Goal: Transaction & Acquisition: Subscribe to service/newsletter

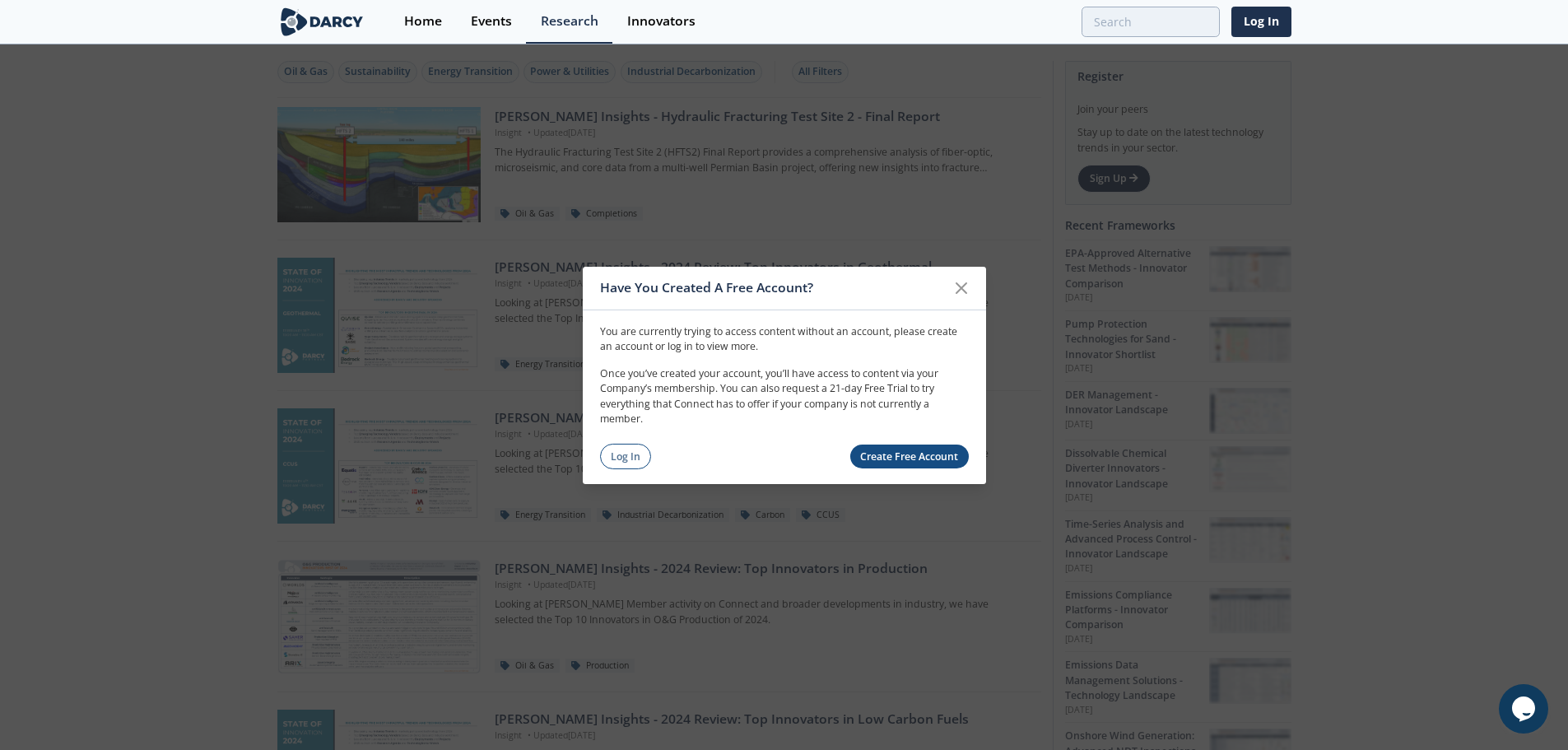
click at [900, 458] on link "Create Free Account" at bounding box center [909, 456] width 119 height 24
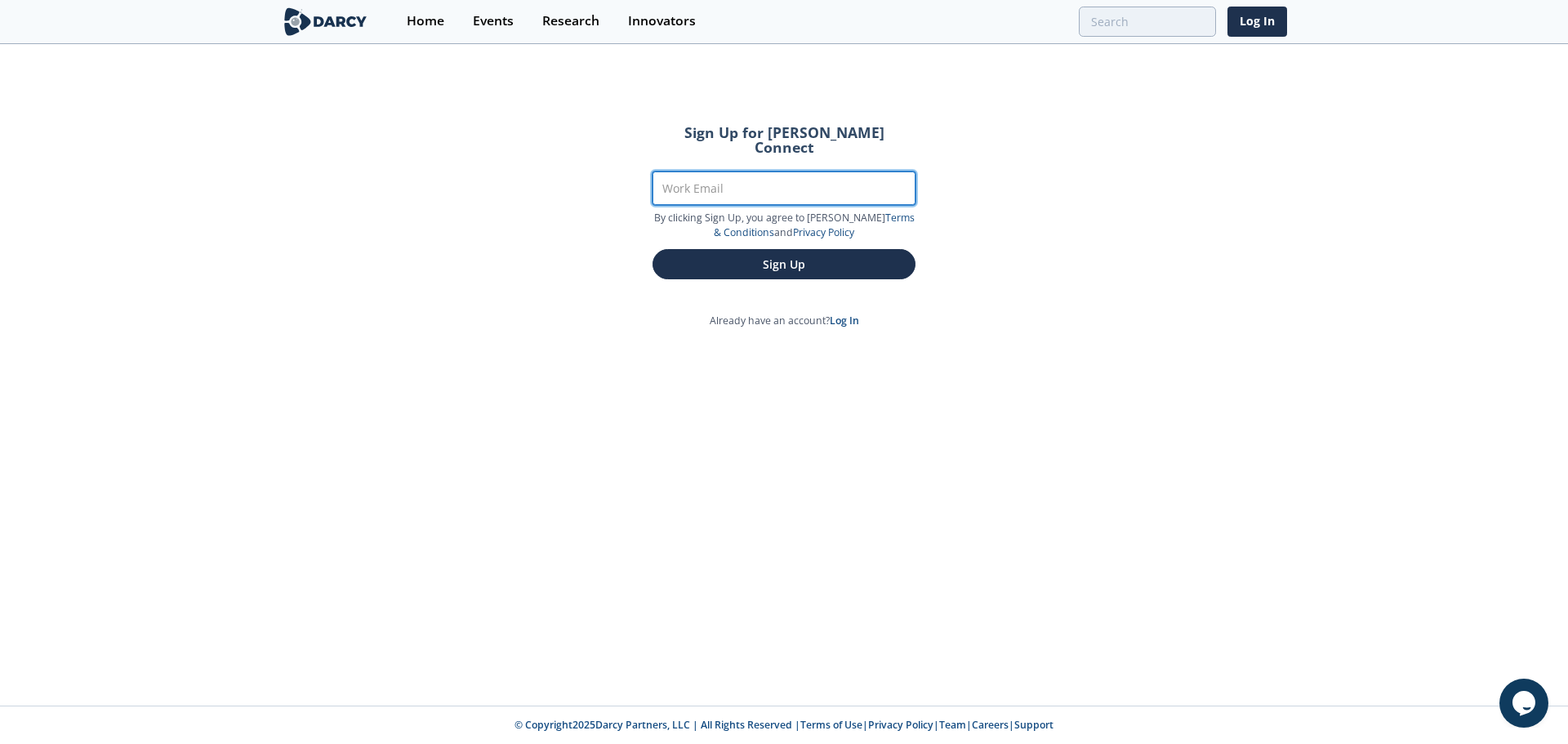
click at [774, 176] on input "Work Email" at bounding box center [783, 189] width 263 height 34
click at [716, 172] on input "Work Email" at bounding box center [783, 189] width 263 height 34
type input "[PERSON_NAME][EMAIL_ADDRESS][DOMAIN_NAME]"
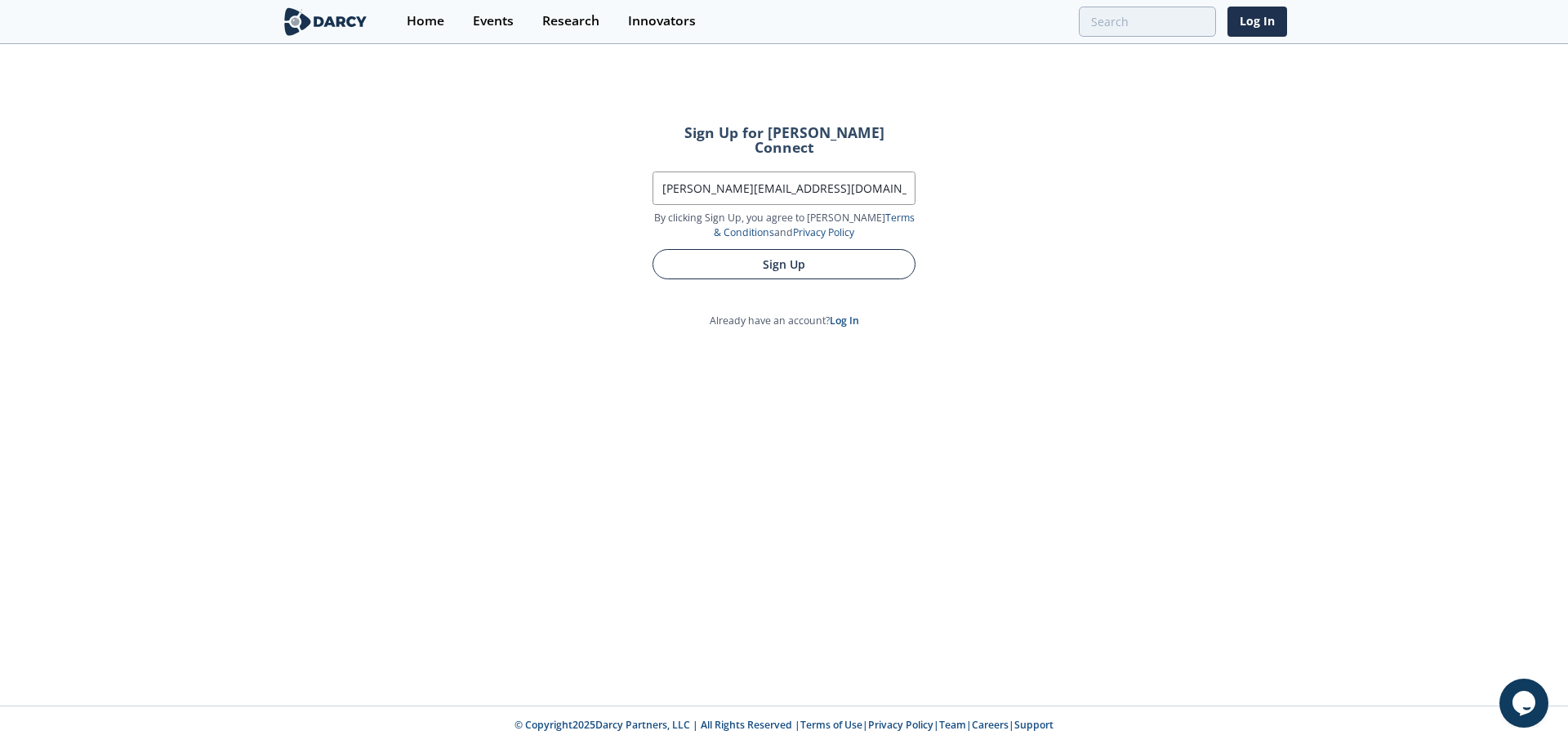
click at [848, 249] on button "Sign Up" at bounding box center [783, 264] width 263 height 30
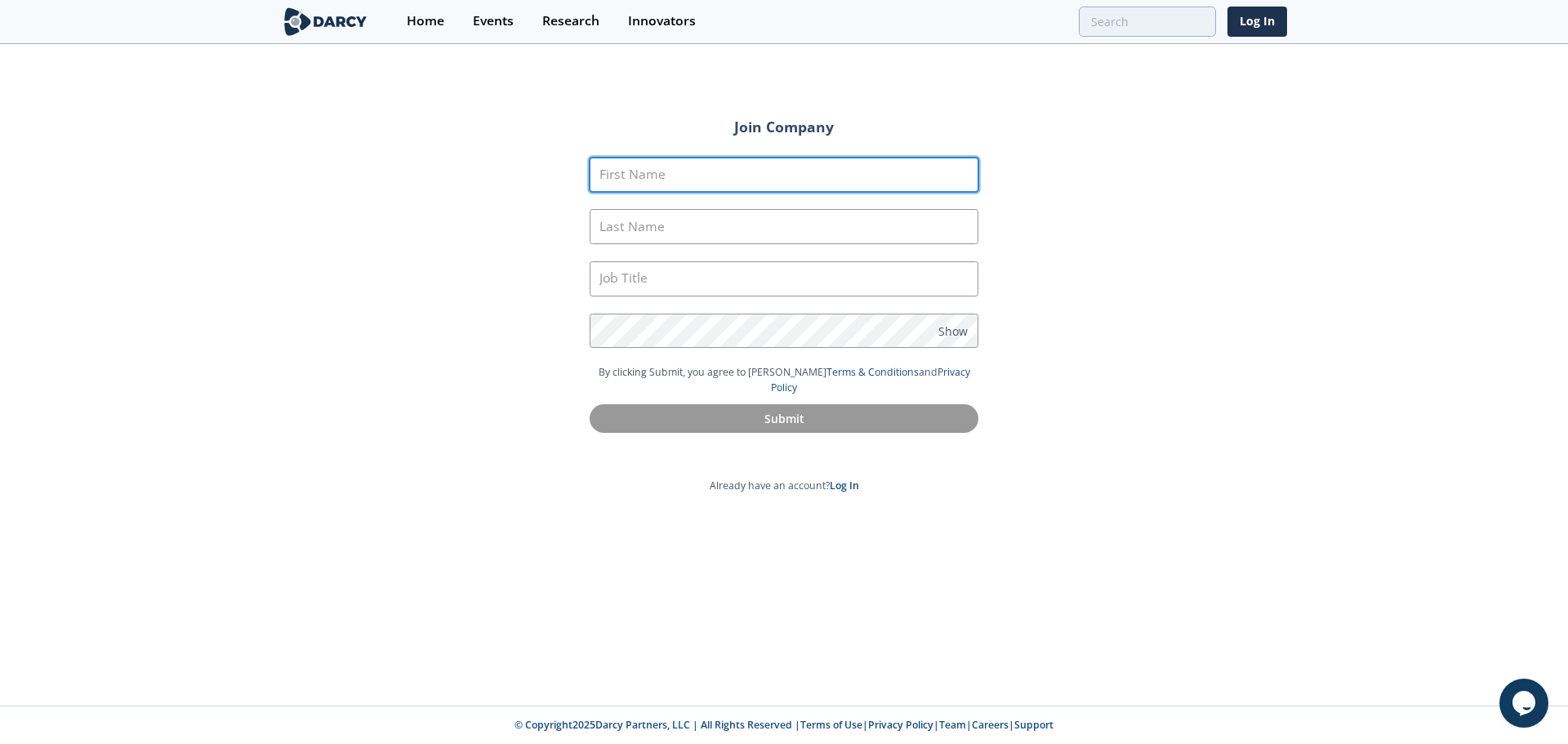
click at [783, 162] on input "First Name" at bounding box center [784, 175] width 389 height 36
type input "Adam"
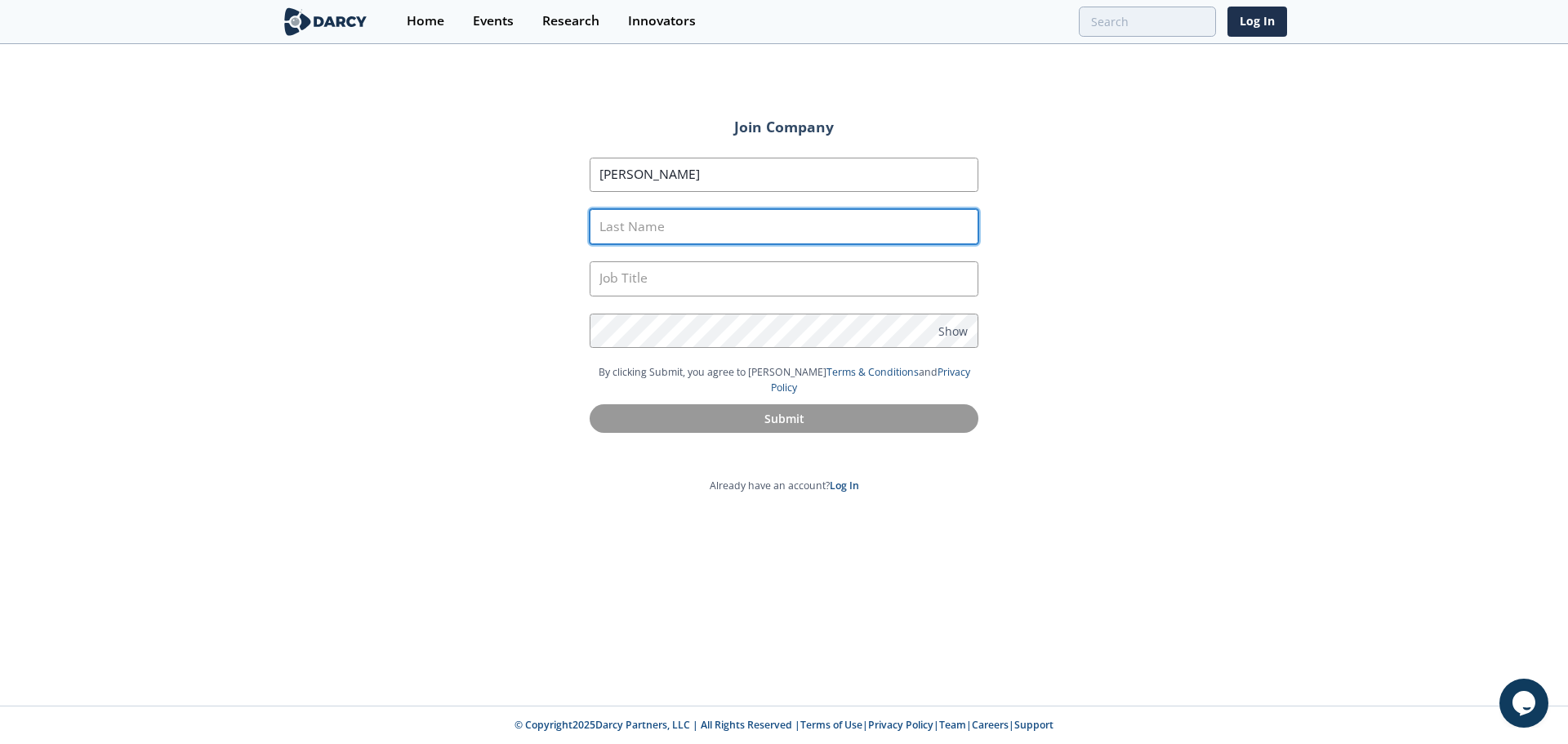
type input "Marsh"
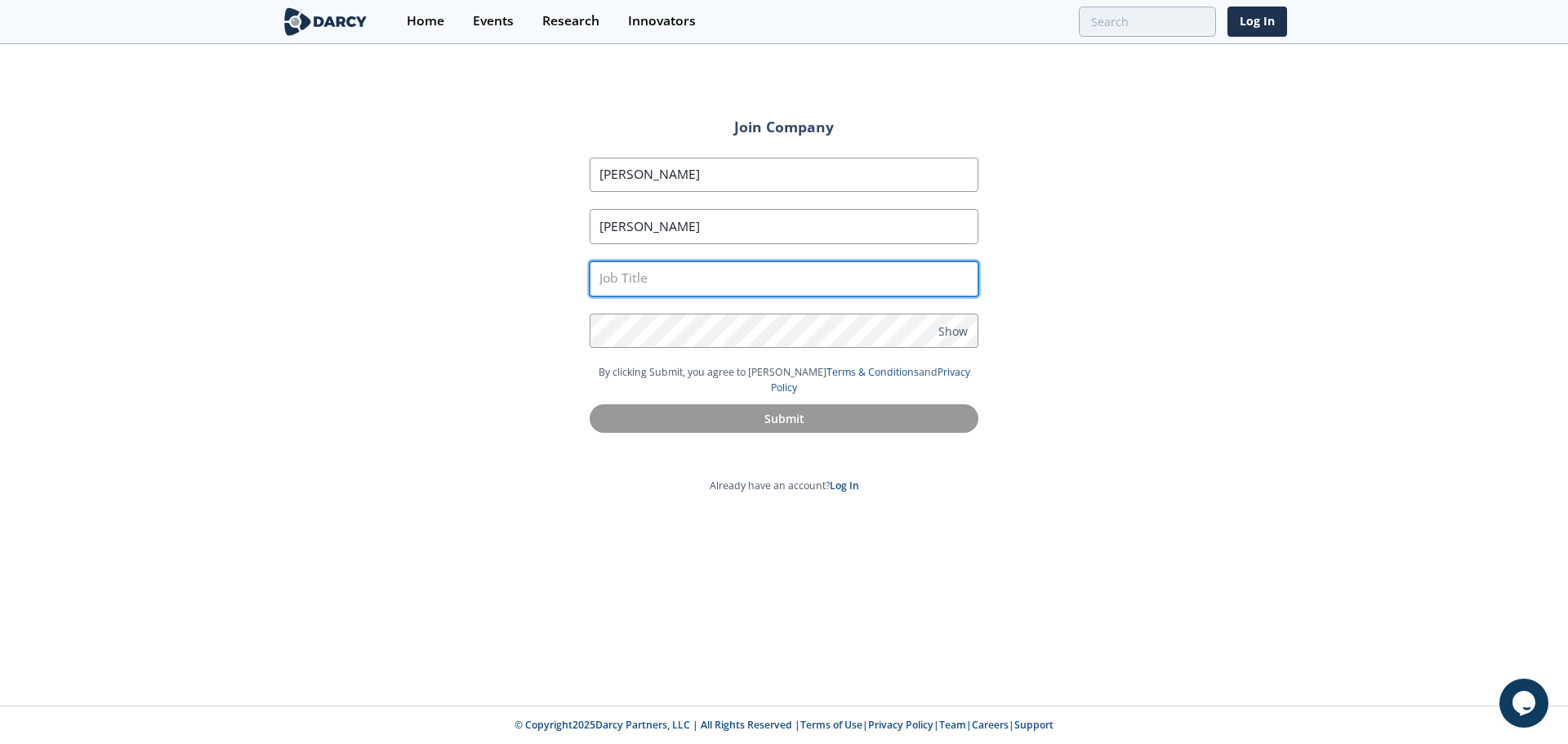
click at [659, 285] on input "text" at bounding box center [784, 279] width 389 height 36
type input "Drilling Engineer"
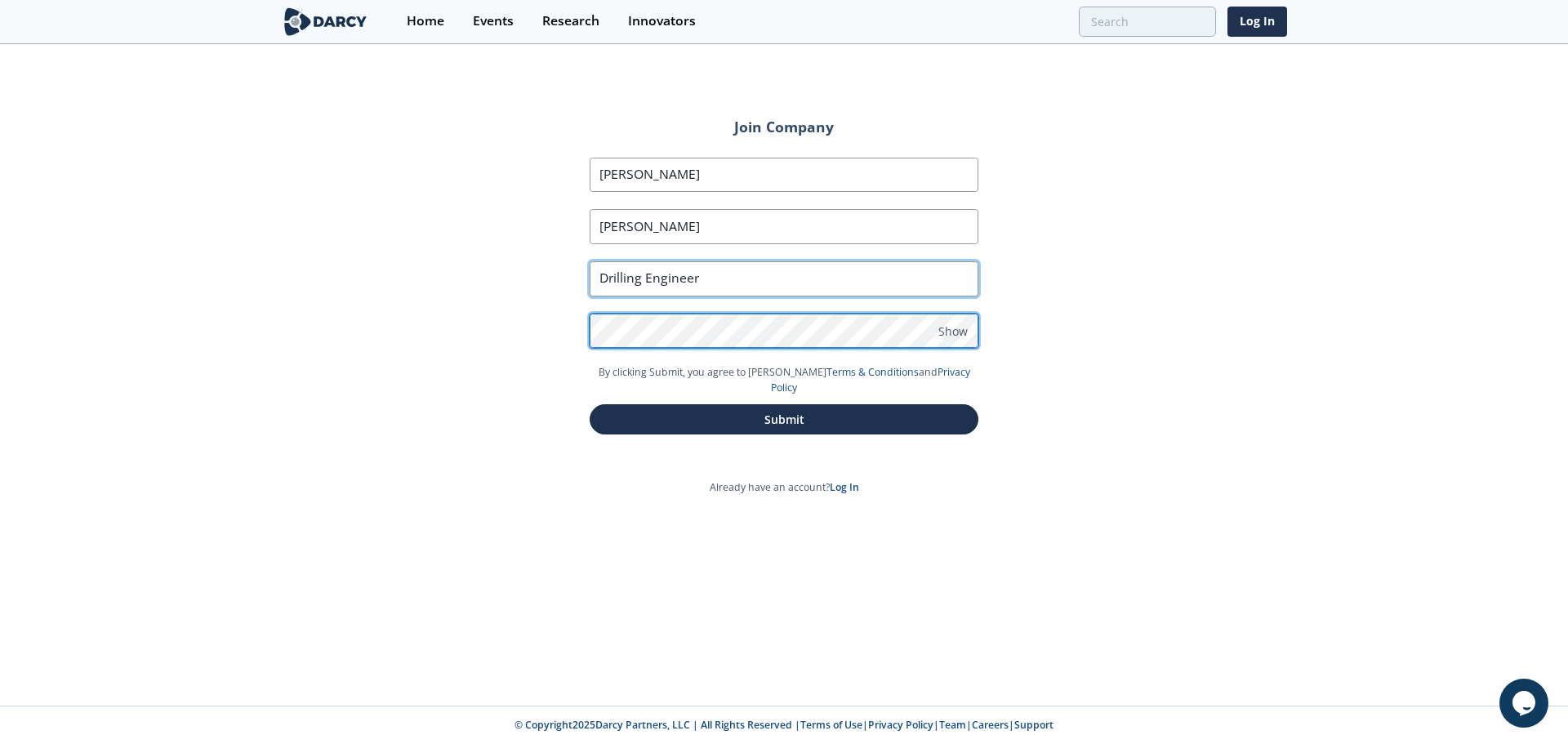
click at [589, 404] on button "Submit" at bounding box center [784, 419] width 389 height 30
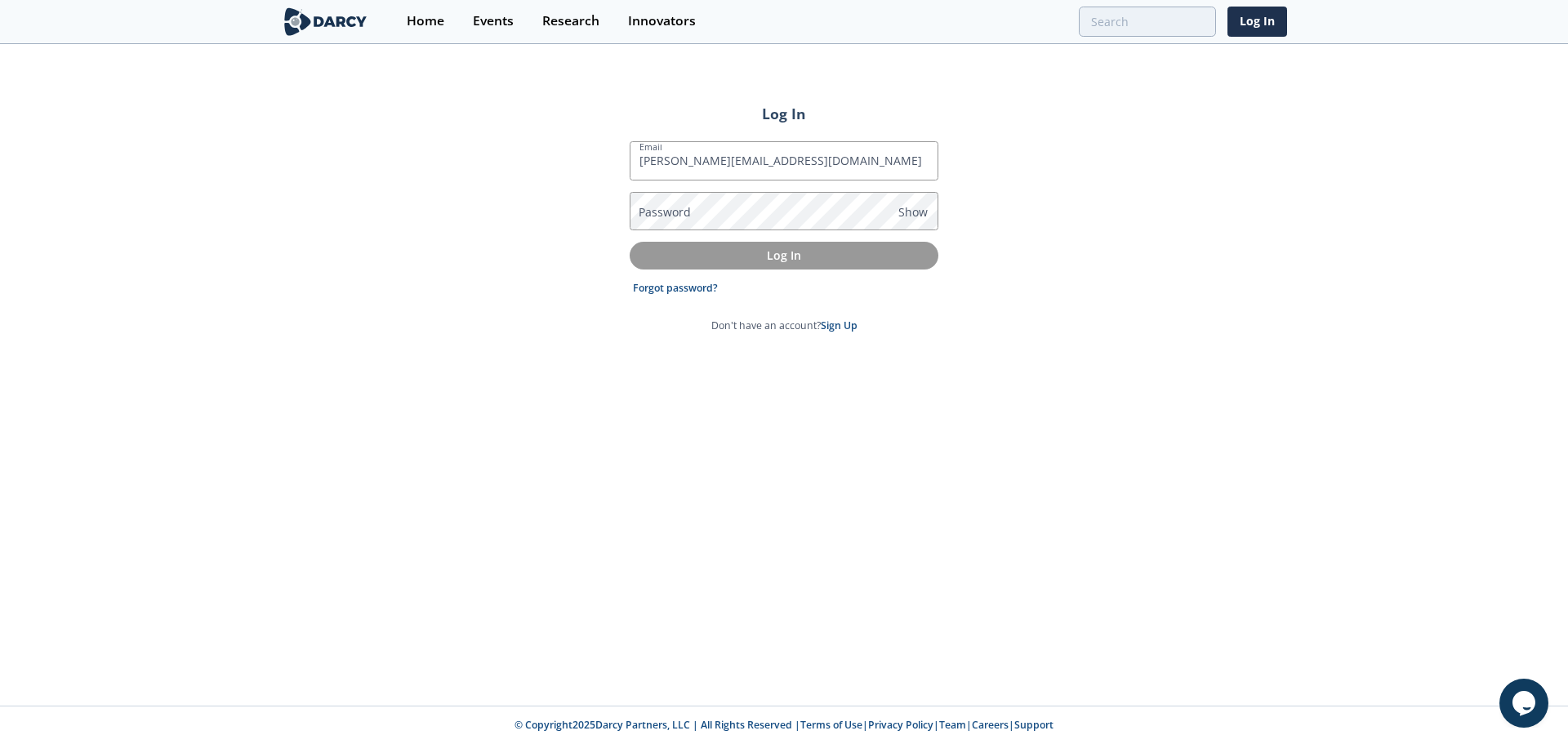
click at [863, 437] on div "Log In Email [PERSON_NAME][EMAIL_ADDRESS][DOMAIN_NAME] Password Show Log In For…" at bounding box center [784, 375] width 1568 height 659
click at [744, 249] on p "Log In" at bounding box center [784, 255] width 286 height 17
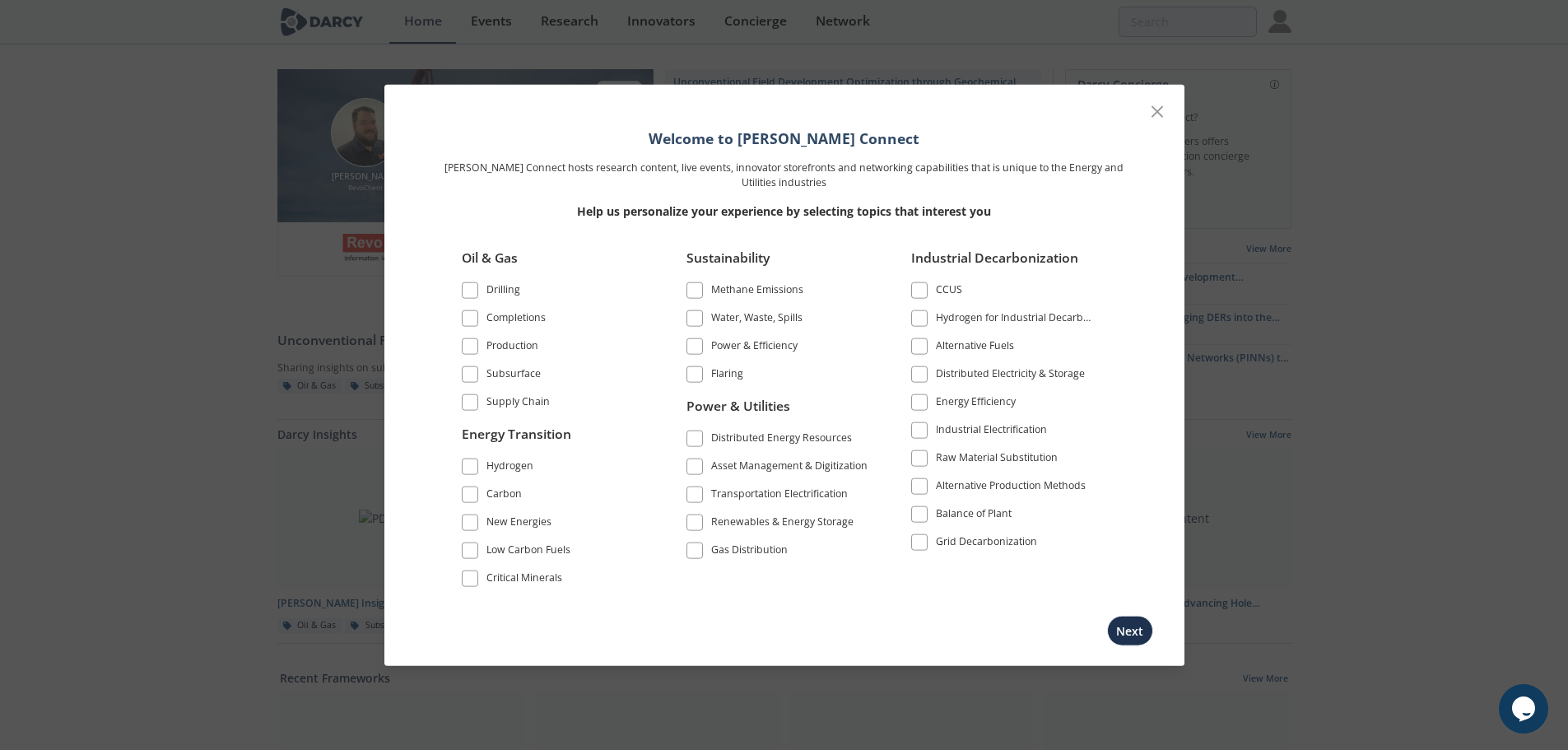
click at [479, 284] on label "Drilling" at bounding box center [554, 290] width 184 height 22
click at [487, 294] on div "Drilling" at bounding box center [504, 291] width 34 height 20
click at [1121, 633] on button "Next" at bounding box center [1131, 631] width 46 height 31
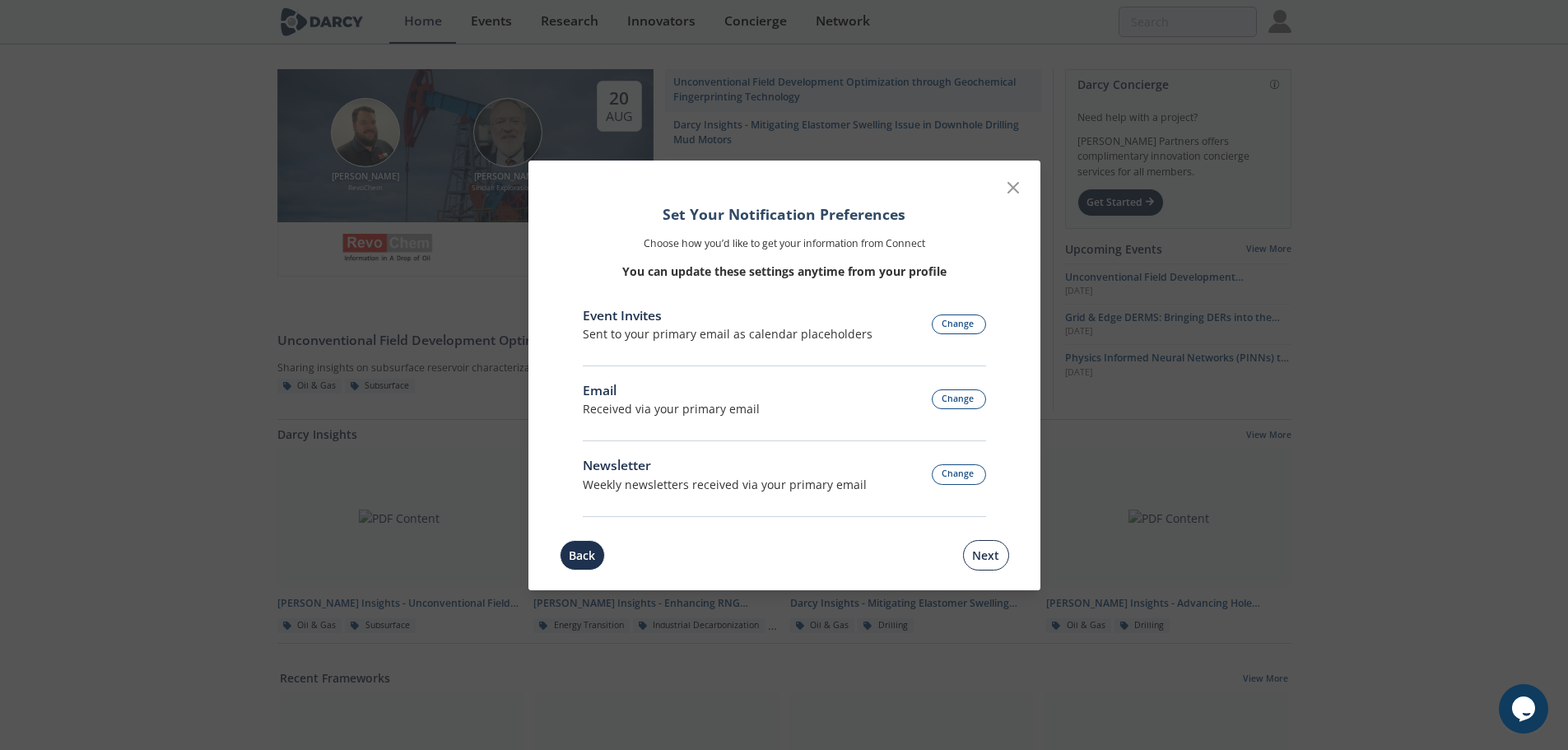
click at [981, 555] on button "Next" at bounding box center [987, 555] width 46 height 31
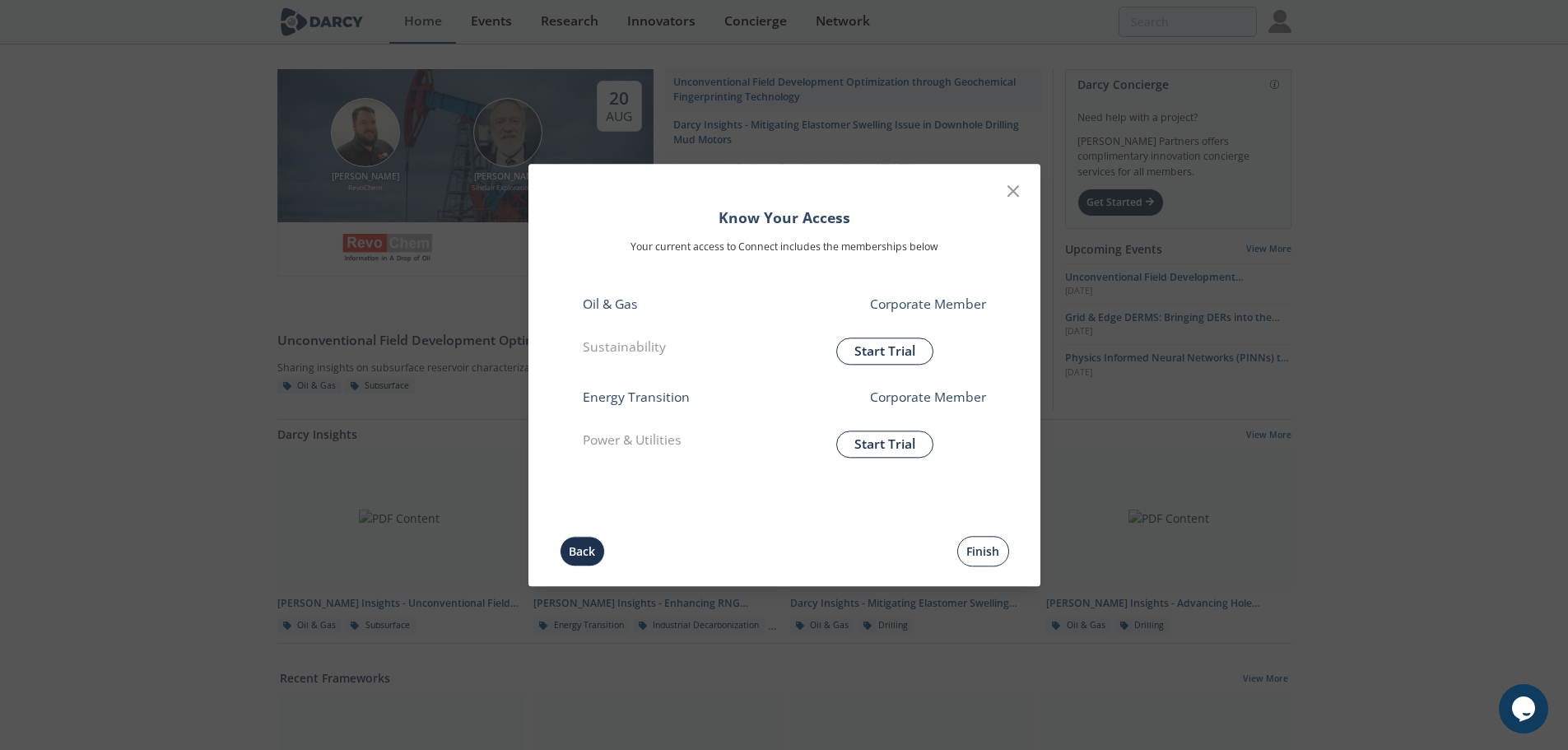
click at [988, 552] on button "Finish" at bounding box center [983, 551] width 52 height 31
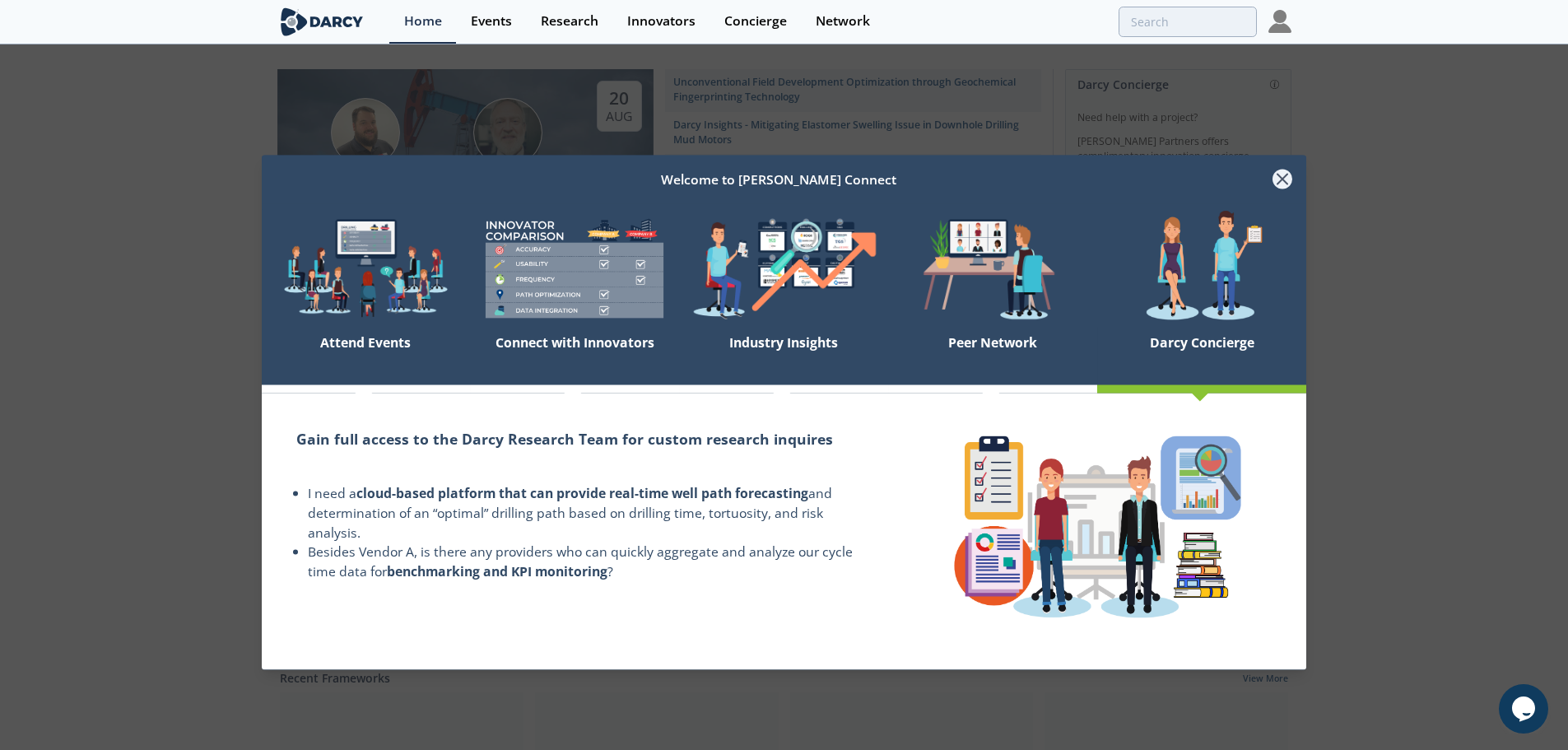
click at [1282, 182] on icon at bounding box center [1282, 179] width 20 height 20
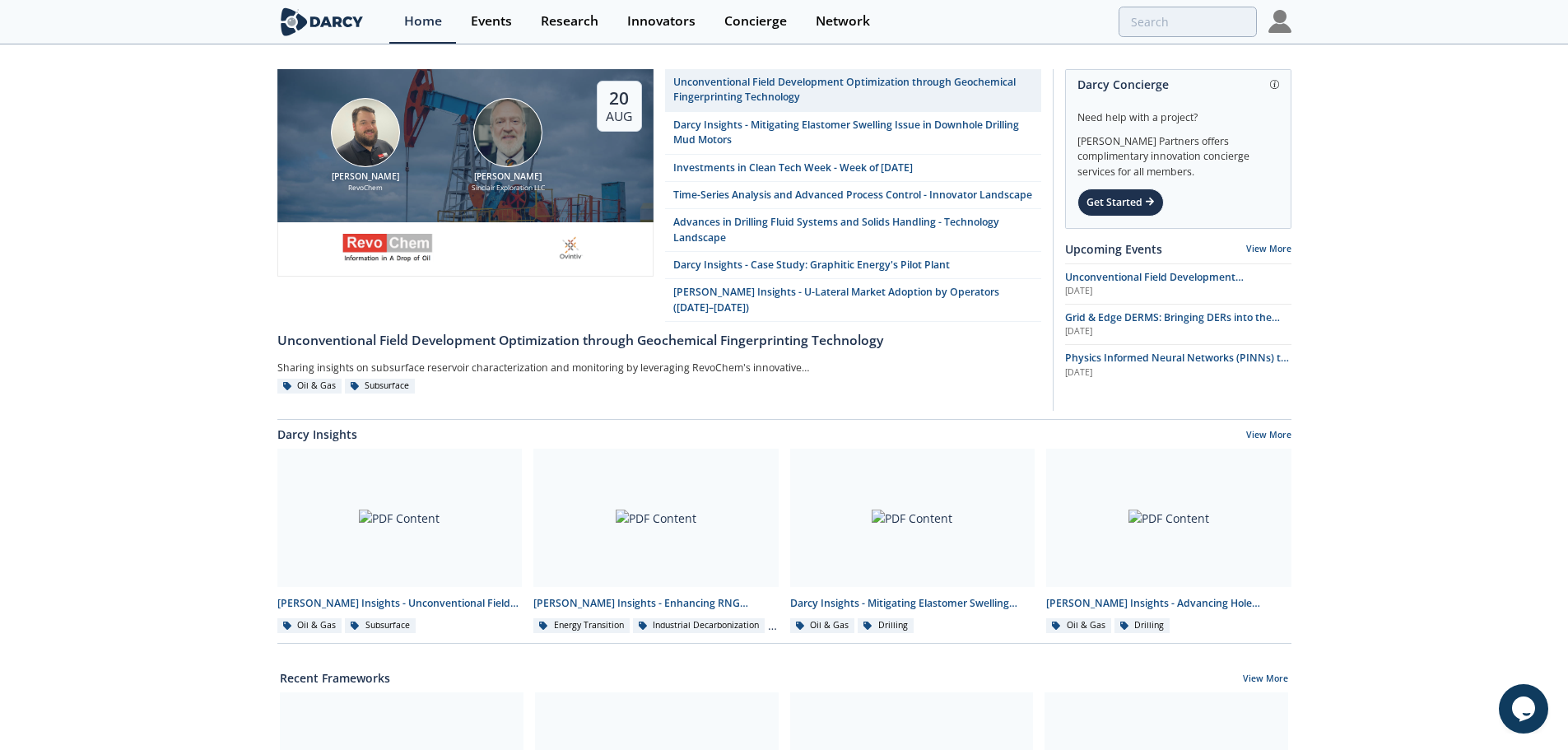
click at [1285, 21] on img at bounding box center [1280, 21] width 23 height 23
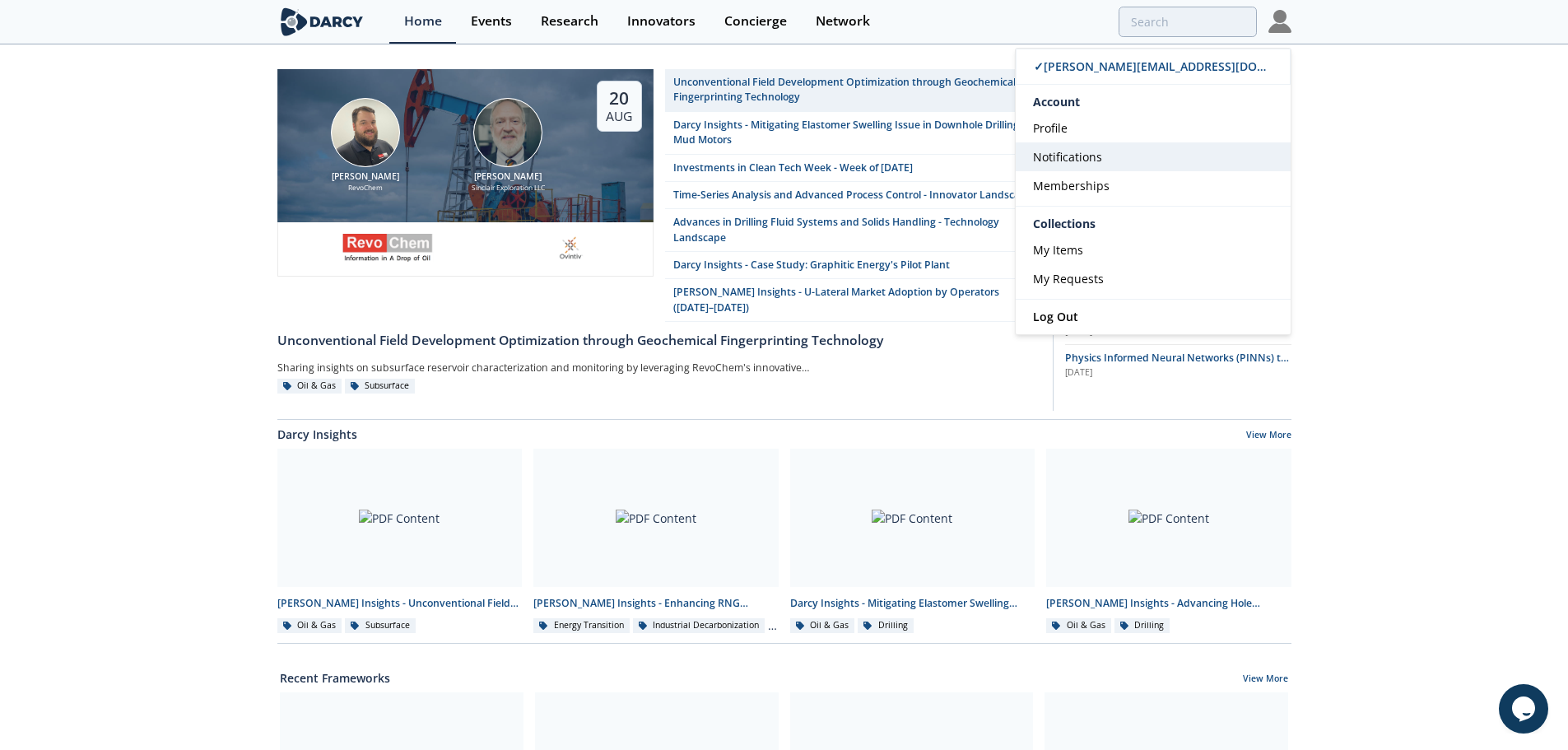
click at [1082, 157] on span "Notifications" at bounding box center [1068, 157] width 69 height 15
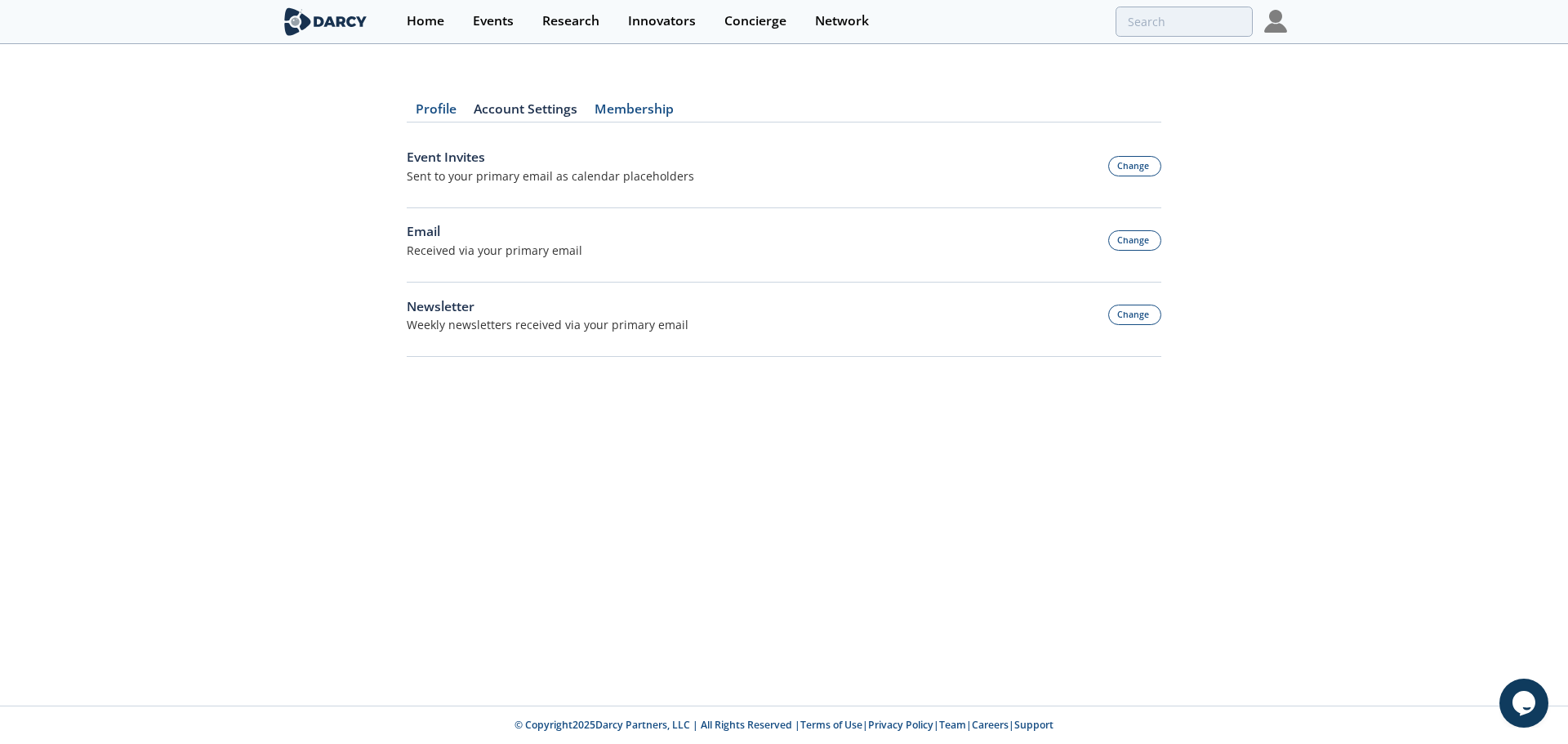
click at [1278, 26] on img at bounding box center [1275, 21] width 23 height 23
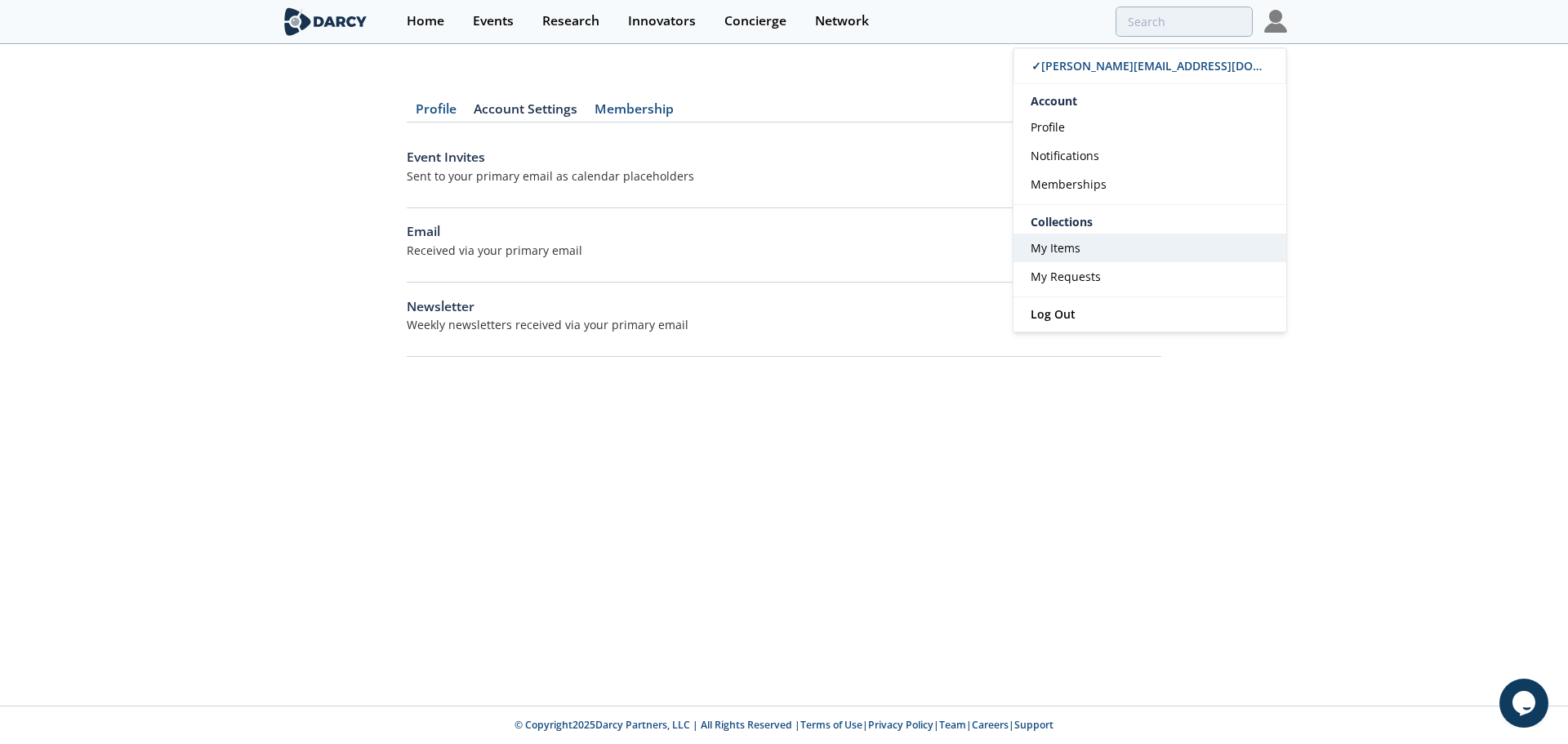
click at [1066, 253] on span "My Items" at bounding box center [1055, 248] width 50 height 15
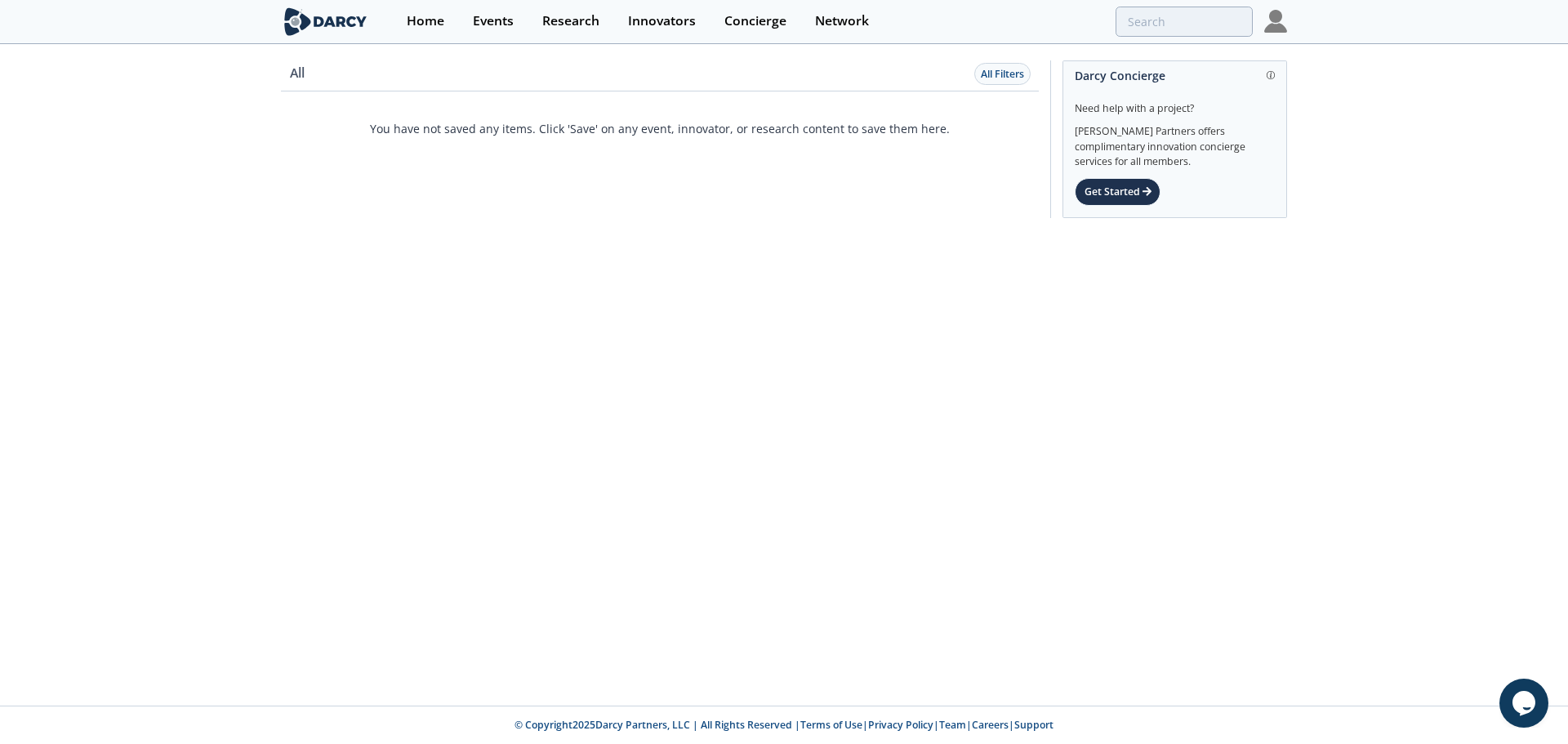
drag, startPoint x: 623, startPoint y: 304, endPoint x: 626, endPoint y: 253, distance: 51.1
click at [626, 294] on div "All All Filters You have not saved any items. Click 'Save' on any event, innova…" at bounding box center [784, 375] width 1568 height 659
click at [419, 14] on div "Home" at bounding box center [425, 20] width 37 height 13
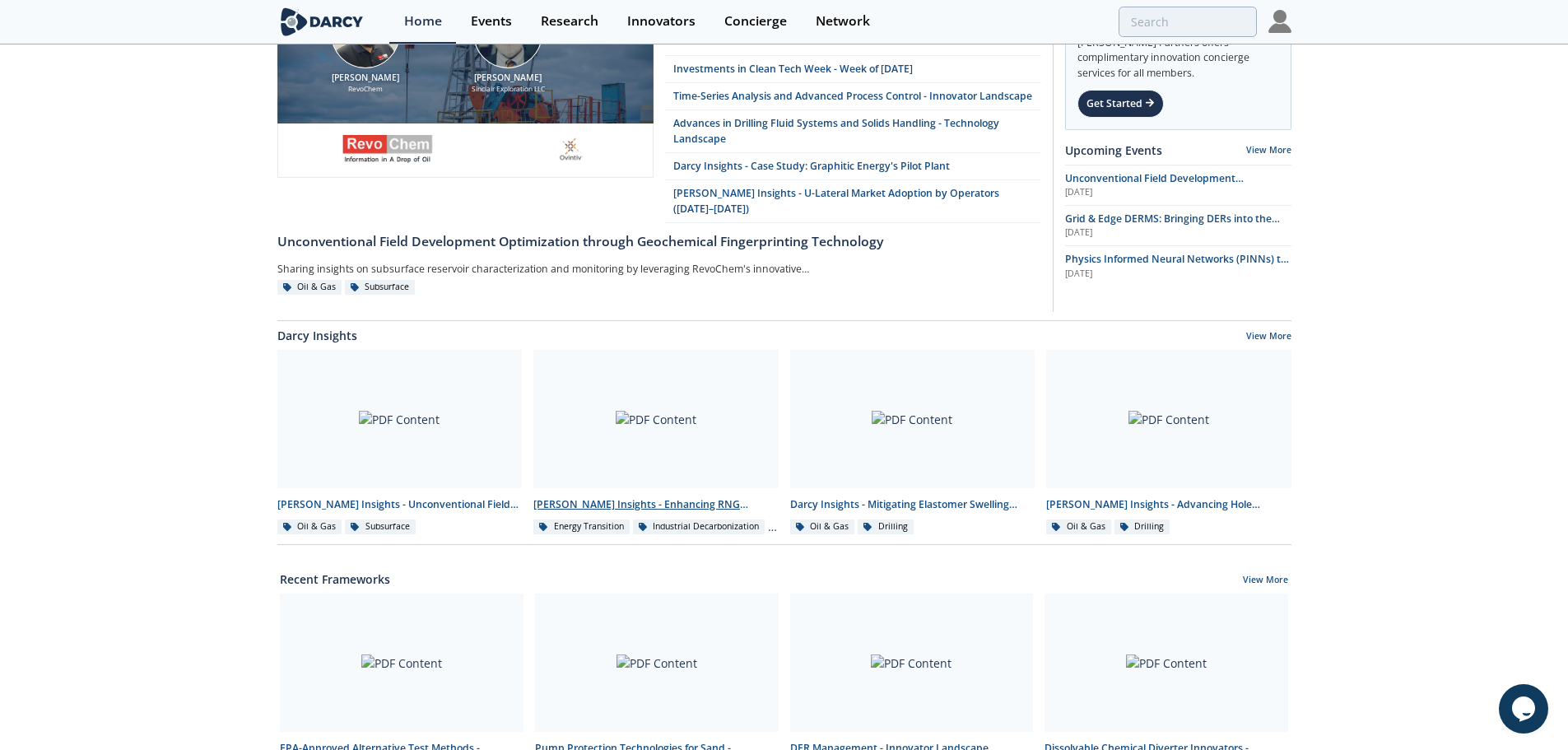
scroll to position [412, 0]
